Goal: Task Accomplishment & Management: Manage account settings

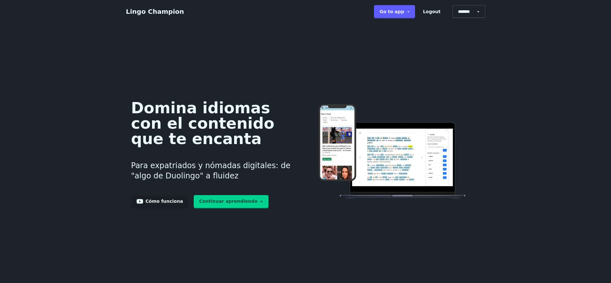
click at [408, 10] on link "Go to app ➝" at bounding box center [394, 11] width 41 height 13
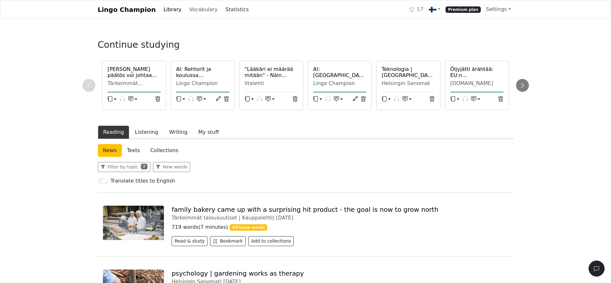
click at [231, 9] on link "Statistics" at bounding box center [237, 9] width 29 height 13
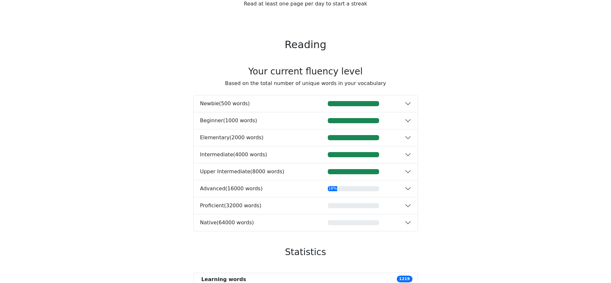
scroll to position [130, 0]
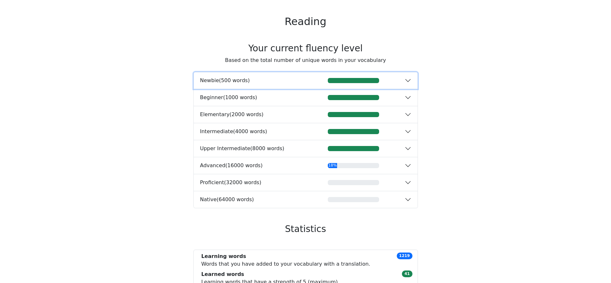
click at [386, 82] on div "button" at bounding box center [353, 80] width 102 height 5
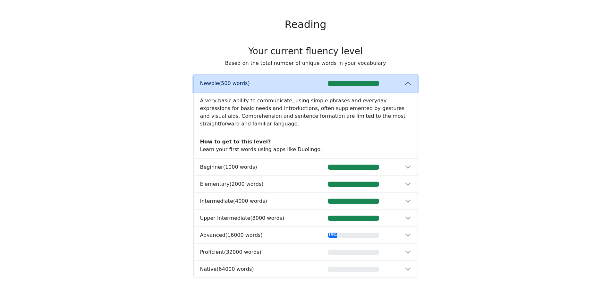
scroll to position [123, 0]
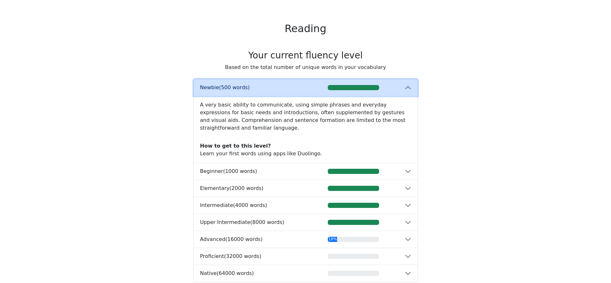
click at [392, 90] on div "button" at bounding box center [353, 87] width 102 height 5
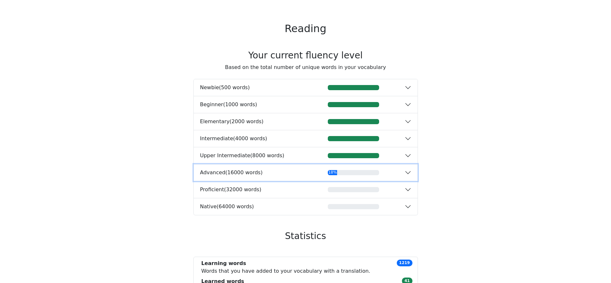
click at [402, 172] on div "18%" at bounding box center [353, 172] width 102 height 5
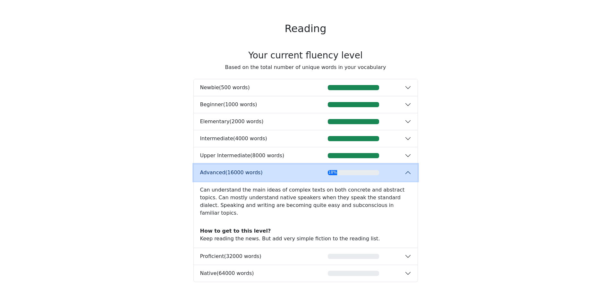
click at [402, 172] on div "18%" at bounding box center [353, 172] width 102 height 5
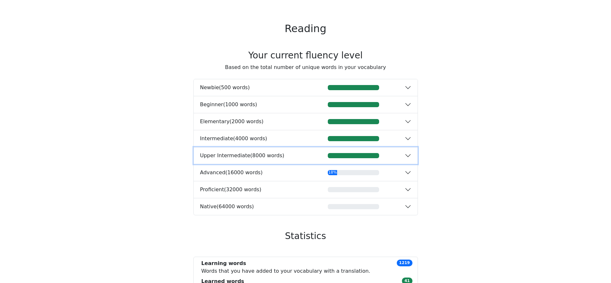
click at [400, 154] on div "button" at bounding box center [353, 155] width 102 height 5
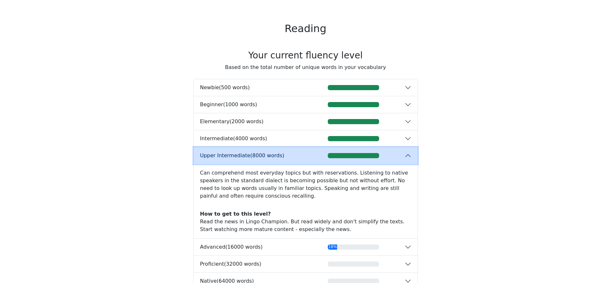
click at [393, 155] on div "button" at bounding box center [353, 155] width 102 height 5
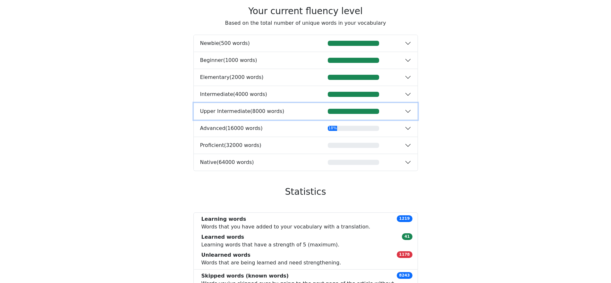
scroll to position [175, 0]
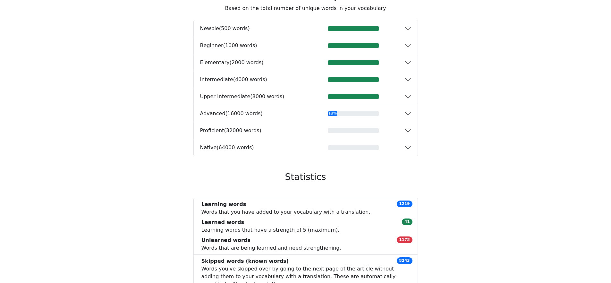
scroll to position [177, 0]
